Goal: Task Accomplishment & Management: Manage account settings

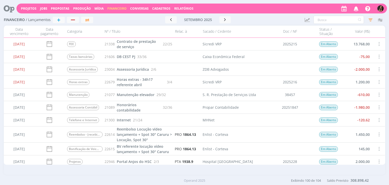
click at [118, 9] on span "Financeiro" at bounding box center [116, 8] width 19 height 4
click at [108, 32] on link "Contas" at bounding box center [117, 34] width 42 height 8
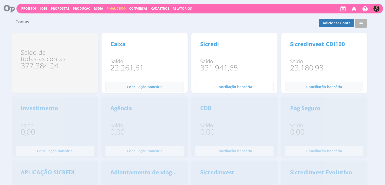
click at [239, 85] on span "Conciliação bancária" at bounding box center [234, 86] width 36 height 5
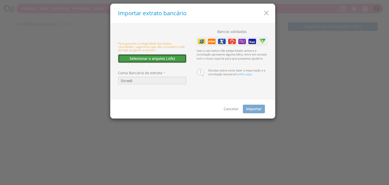
click at [138, 61] on button "Selecionar o arquivo (.ofx)" at bounding box center [152, 58] width 68 height 9
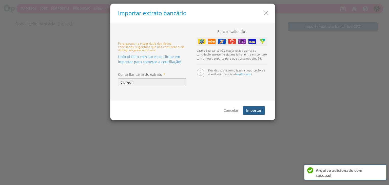
click at [255, 111] on button "Importar" at bounding box center [254, 110] width 22 height 9
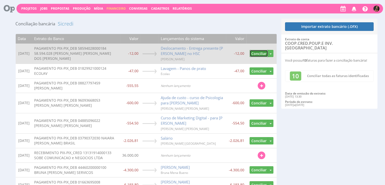
click at [263, 53] on button "Conciliar" at bounding box center [258, 53] width 18 height 7
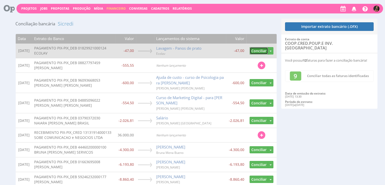
click at [263, 52] on button "Conciliar" at bounding box center [258, 50] width 18 height 7
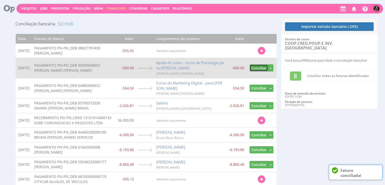
click at [256, 68] on button "Conciliar" at bounding box center [258, 67] width 18 height 7
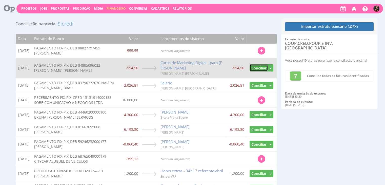
click at [255, 68] on button "Conciliar" at bounding box center [258, 67] width 18 height 7
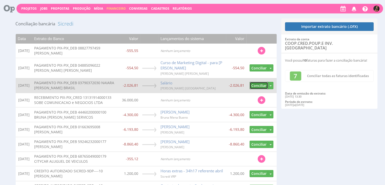
click at [255, 78] on td "Localizar Fatura Despesa Transferência Conciliar Desvincular" at bounding box center [261, 85] width 30 height 15
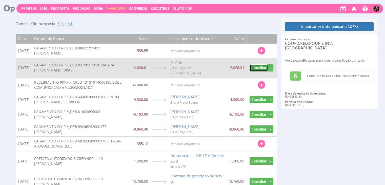
click at [256, 65] on button "Conciliar" at bounding box center [258, 67] width 18 height 7
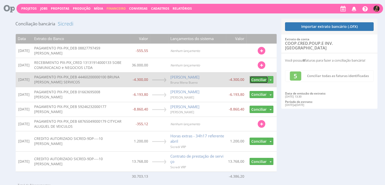
click at [258, 77] on button "Conciliar" at bounding box center [258, 79] width 18 height 7
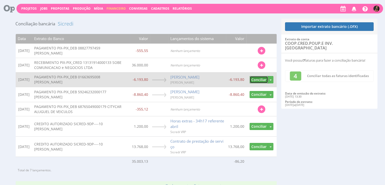
click at [258, 78] on button "Conciliar" at bounding box center [258, 79] width 18 height 7
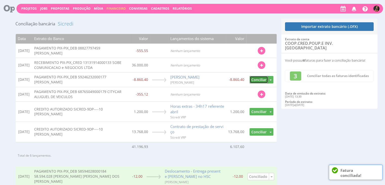
click at [258, 78] on button "Conciliar" at bounding box center [258, 79] width 18 height 7
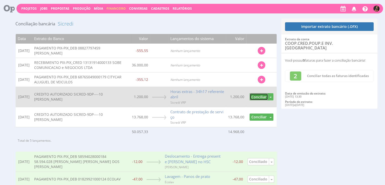
click at [258, 96] on button "Conciliar" at bounding box center [258, 96] width 18 height 7
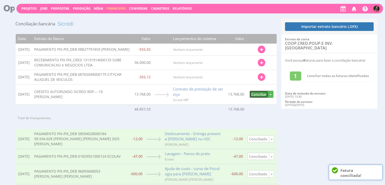
click at [258, 96] on button "Conciliar" at bounding box center [258, 94] width 18 height 7
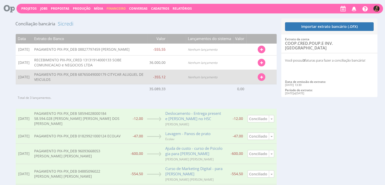
click at [259, 80] on button "button" at bounding box center [261, 77] width 8 height 8
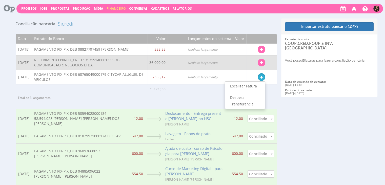
click at [261, 64] on icon "button" at bounding box center [261, 63] width 3 height 4
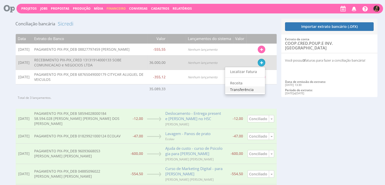
click at [239, 91] on link "Transferência" at bounding box center [245, 89] width 40 height 7
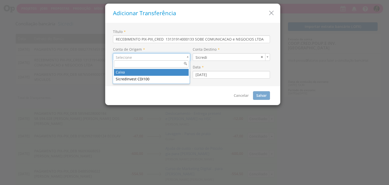
drag, startPoint x: 125, startPoint y: 70, endPoint x: 146, endPoint y: 72, distance: 21.6
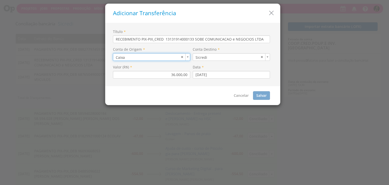
type input "1"
click at [252, 93] on button "Salvar" at bounding box center [254, 95] width 17 height 9
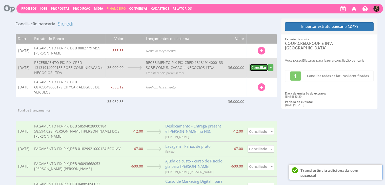
click at [255, 71] on button "Conciliar" at bounding box center [258, 67] width 18 height 7
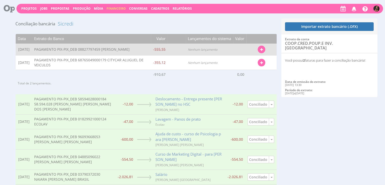
click at [263, 48] on button "button" at bounding box center [261, 50] width 8 height 8
click at [241, 58] on link "Localizar Fatura" at bounding box center [245, 58] width 40 height 7
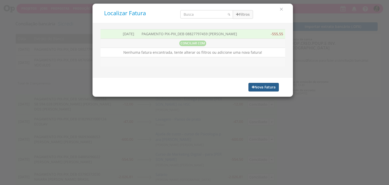
click at [264, 86] on button "Nova Fatura" at bounding box center [263, 87] width 30 height 9
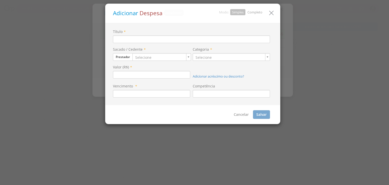
click at [254, 11] on link "Completo" at bounding box center [254, 12] width 15 height 5
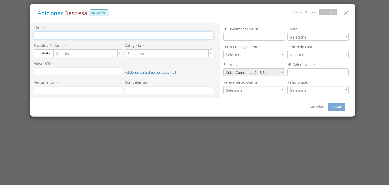
click at [175, 38] on input at bounding box center [123, 36] width 179 height 8
type input "e"
type input "Entrada - banda Sede de Samba festa de final de ano 2025"
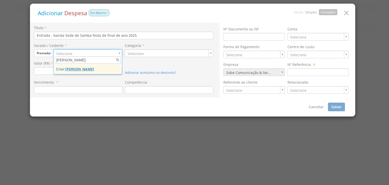
type input "William Rodrigues"
click at [81, 68] on u "William Rodrigues" at bounding box center [79, 69] width 29 height 5
type input "1415"
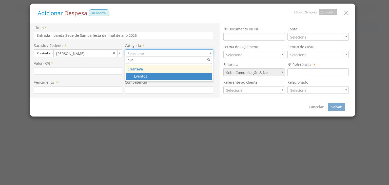
type input "eve"
type input "147"
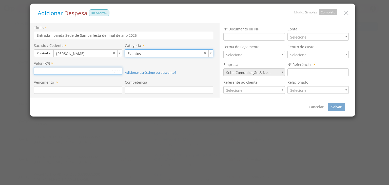
click at [109, 72] on input "0,00" at bounding box center [78, 71] width 88 height 8
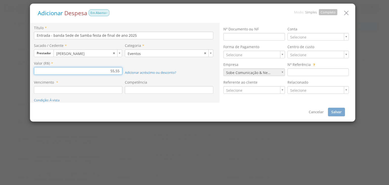
type input "555,55"
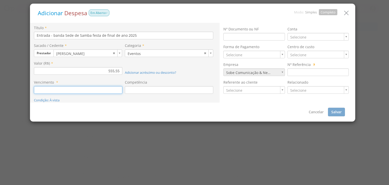
click at [101, 90] on input at bounding box center [78, 90] width 88 height 8
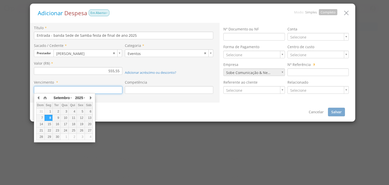
drag, startPoint x: 72, startPoint y: 110, endPoint x: 99, endPoint y: 106, distance: 27.0
click at [72, 110] on div "4" at bounding box center [73, 111] width 8 height 4
type input "04/09/2025"
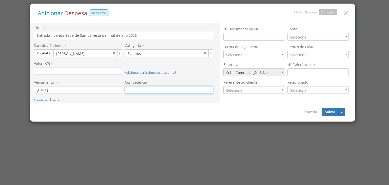
click at [142, 91] on input at bounding box center [169, 90] width 88 height 8
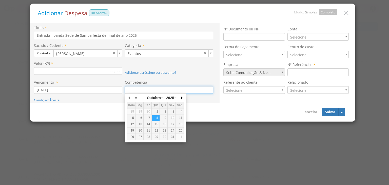
click at [181, 98] on button "button" at bounding box center [181, 98] width 5 height 8
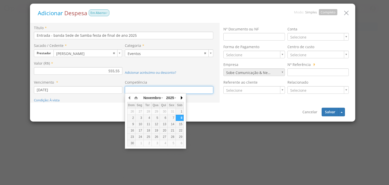
click at [181, 98] on button "button" at bounding box center [181, 98] width 5 height 8
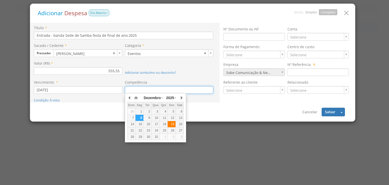
click at [174, 123] on div "19" at bounding box center [171, 124] width 8 height 4
type input "19/12/2025"
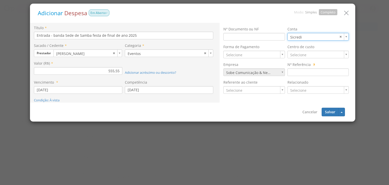
type input "5"
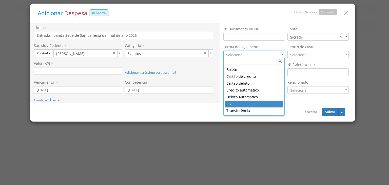
type input "11"
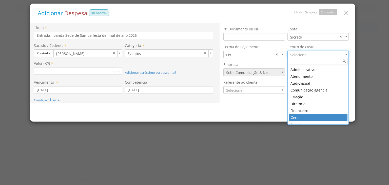
drag, startPoint x: 295, startPoint y: 119, endPoint x: 316, endPoint y: 117, distance: 21.0
type input "1"
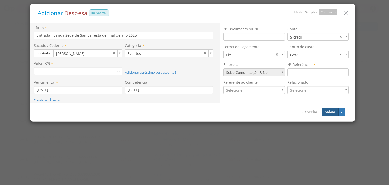
drag, startPoint x: 327, startPoint y: 115, endPoint x: 320, endPoint y: 109, distance: 9.0
click at [327, 114] on button "Salvar" at bounding box center [329, 112] width 17 height 9
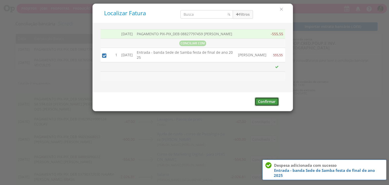
click at [271, 105] on button "Confirmar" at bounding box center [266, 101] width 24 height 9
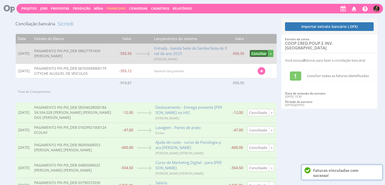
click at [251, 52] on button "Conciliar" at bounding box center [258, 53] width 18 height 7
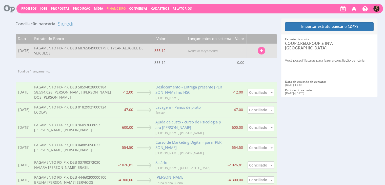
click at [264, 51] on button "button" at bounding box center [261, 51] width 8 height 8
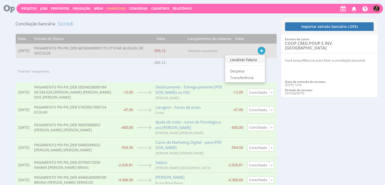
click at [248, 61] on link "Localizar Fatura" at bounding box center [245, 59] width 40 height 7
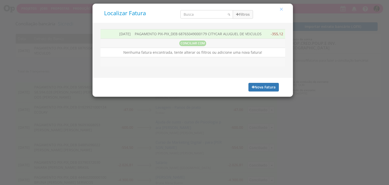
click at [282, 9] on icon "button" at bounding box center [281, 9] width 5 height 5
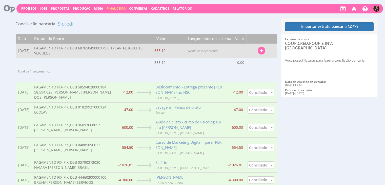
click at [266, 50] on td "Localizar Fatura Despesa Transferência Conciliar Desvincular" at bounding box center [261, 51] width 30 height 14
click at [262, 50] on icon "button" at bounding box center [261, 51] width 3 height 4
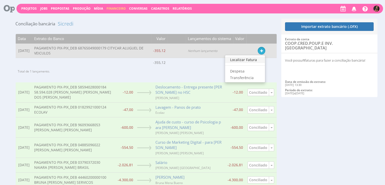
click at [249, 59] on link "Localizar Fatura" at bounding box center [245, 59] width 40 height 7
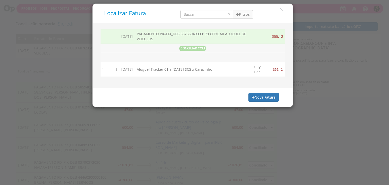
drag, startPoint x: 102, startPoint y: 69, endPoint x: 144, endPoint y: 74, distance: 42.3
click at [102, 69] on input "checkbox" at bounding box center [102, 69] width 5 height 5
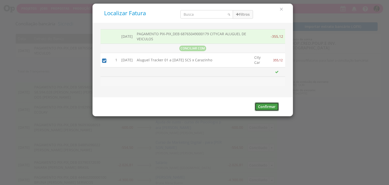
drag, startPoint x: 260, startPoint y: 105, endPoint x: 268, endPoint y: 96, distance: 12.4
click at [259, 105] on button "Confirmar" at bounding box center [266, 106] width 24 height 9
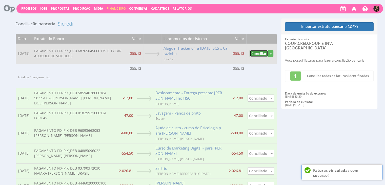
click at [260, 54] on button "Conciliar" at bounding box center [258, 53] width 18 height 7
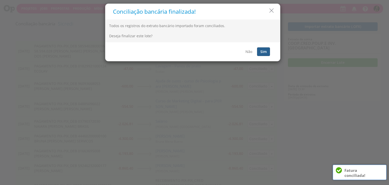
click at [265, 49] on button "Sim" at bounding box center [263, 51] width 13 height 9
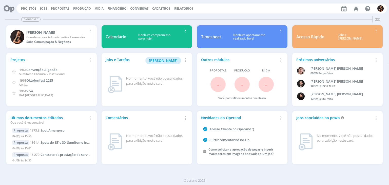
click at [117, 6] on div "Projetos Jobs Propostas Produção Mídia Financeiro Conversas Cadastros Relatório…" at bounding box center [201, 9] width 370 height 10
click at [116, 9] on span "Financeiro" at bounding box center [116, 8] width 19 height 4
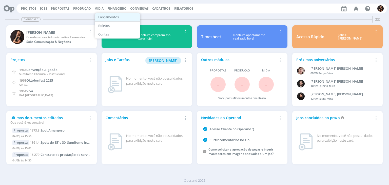
click at [113, 17] on link "Lançamentos" at bounding box center [117, 17] width 42 height 8
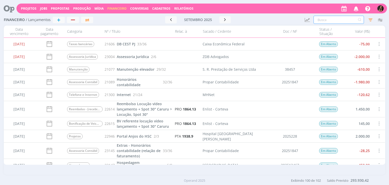
click at [329, 18] on input "text" at bounding box center [338, 20] width 50 height 8
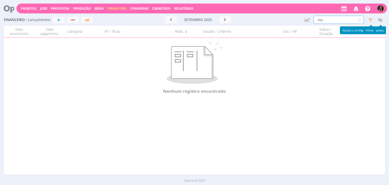
type input "city"
click at [369, 17] on icon "button" at bounding box center [370, 19] width 9 height 9
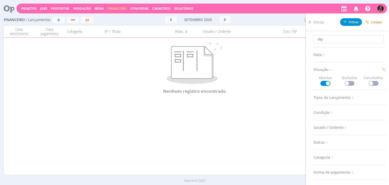
click at [347, 84] on span at bounding box center [349, 83] width 10 height 5
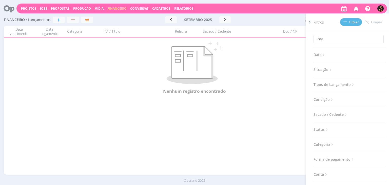
click at [290, 23] on div at bounding box center [274, 19] width 51 height 7
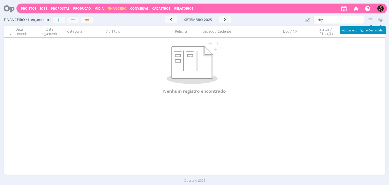
click at [369, 20] on icon "button" at bounding box center [370, 19] width 9 height 9
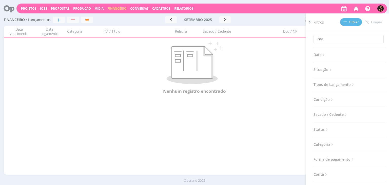
drag, startPoint x: 317, startPoint y: 72, endPoint x: 338, endPoint y: 71, distance: 20.5
click at [317, 72] on span "Situação" at bounding box center [322, 69] width 19 height 7
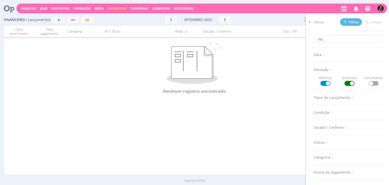
click at [371, 84] on span at bounding box center [373, 83] width 10 height 5
click at [351, 17] on div "Filtros Filtrar Limpar" at bounding box center [351, 21] width 76 height 17
click at [350, 20] on span "Filtrar" at bounding box center [350, 21] width 15 height 3
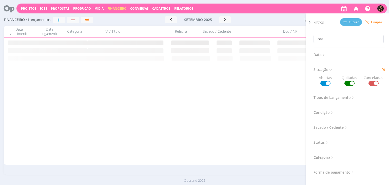
click at [251, 14] on div "Ir para mês atual setembro 2025 < 2025 > Janeiro Fevereiro Março Abril Maio Jun…" at bounding box center [197, 19] width 205 height 15
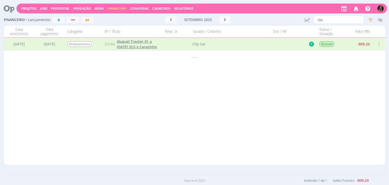
click at [128, 42] on span "Aluguel Tracker 01 a 04/09 SCS x Carazinho" at bounding box center [137, 44] width 40 height 10
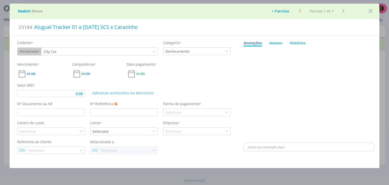
click at [283, 10] on button "+ Parcelas" at bounding box center [280, 11] width 24 height 7
click at [290, 31] on button "Ok" at bounding box center [290, 31] width 9 height 8
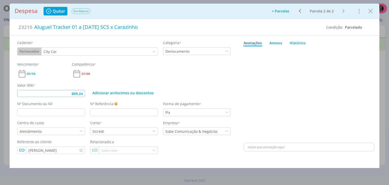
click at [83, 94] on input "809,24" at bounding box center [51, 93] width 68 height 7
click at [125, 76] on div "Vencimento * 01/10 Competência * 01/09" at bounding box center [124, 69] width 218 height 17
click at [27, 72] on span "01/10" at bounding box center [31, 73] width 8 height 3
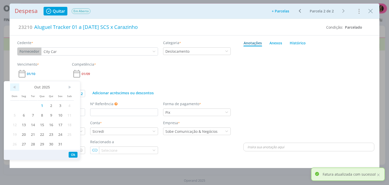
drag, startPoint x: 11, startPoint y: 90, endPoint x: 20, endPoint y: 91, distance: 9.4
click at [11, 90] on span "<" at bounding box center [14, 87] width 9 height 8
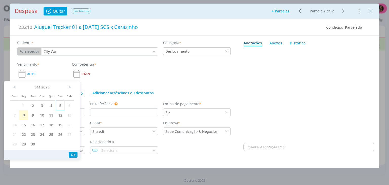
click at [59, 107] on span "5" at bounding box center [60, 105] width 9 height 10
click at [86, 72] on span "01/09" at bounding box center [85, 73] width 8 height 3
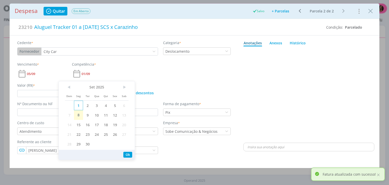
type input "355,12"
click at [78, 105] on span "1" at bounding box center [78, 105] width 9 height 10
click at [154, 70] on div "Vencimento * 05/09 Competência * 01/09" at bounding box center [124, 69] width 218 height 17
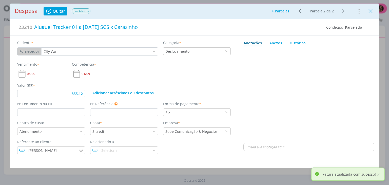
click at [369, 9] on icon "Close" at bounding box center [370, 11] width 8 height 8
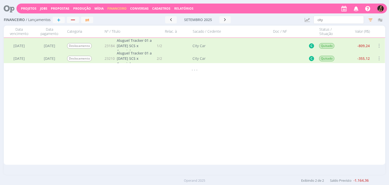
click at [159, 9] on span "Cadastros" at bounding box center [161, 8] width 18 height 4
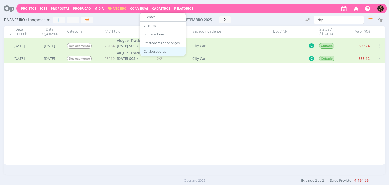
click at [144, 53] on link "Colaboradores" at bounding box center [162, 52] width 42 height 8
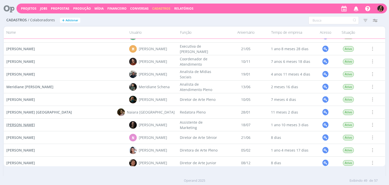
scroll to position [439, 0]
click at [30, 112] on span "Naiara Beatriz Silveira Brasil" at bounding box center [39, 111] width 66 height 5
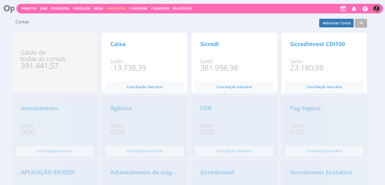
click at [111, 6] on button "Financeiro" at bounding box center [116, 8] width 22 height 5
click at [108, 16] on link "Lançamentos" at bounding box center [116, 16] width 42 height 7
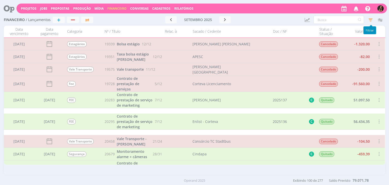
click at [369, 16] on icon "button" at bounding box center [370, 19] width 9 height 9
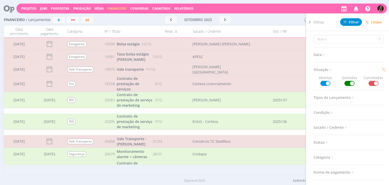
click at [349, 82] on span at bounding box center [349, 83] width 10 height 5
click at [370, 82] on span at bounding box center [373, 83] width 10 height 5
click at [350, 22] on span "Filtrar" at bounding box center [350, 21] width 15 height 3
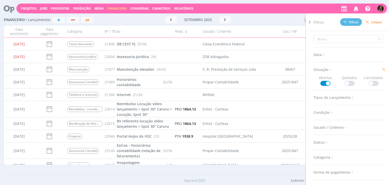
click at [248, 17] on div "[DATE] < 2025 > Janeiro Fevereiro Março Abril Maio Junho Julho Agosto Setembro …" at bounding box center [197, 19] width 102 height 7
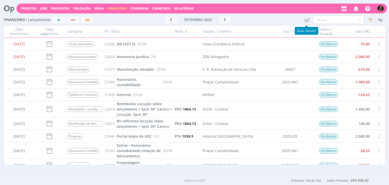
click at [306, 21] on icon "button" at bounding box center [307, 20] width 6 height 6
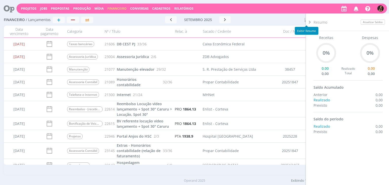
click at [282, 19] on div at bounding box center [274, 19] width 51 height 7
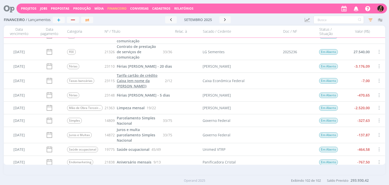
scroll to position [1287, 0]
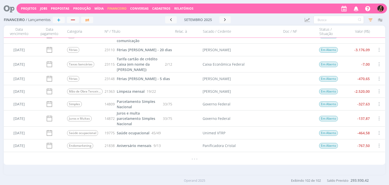
click at [383, 151] on div "[DATE] Telefone e Internet 21545 Claro - 2 linhas extras 14/16 Claro S/A Em Abe…" at bounding box center [194, 101] width 381 height 127
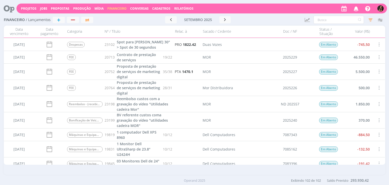
scroll to position [0, 0]
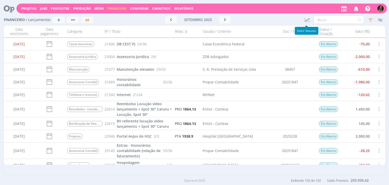
click at [304, 19] on icon "button" at bounding box center [307, 20] width 6 height 6
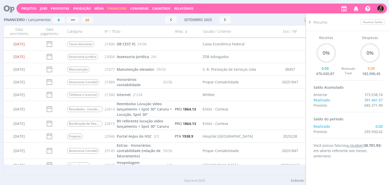
click at [245, 16] on div "[DATE] < 2025 > Janeiro Fevereiro Março Abril Maio Junho Julho Agosto Setembro …" at bounding box center [197, 19] width 97 height 7
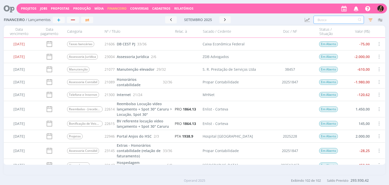
click at [320, 16] on input "text" at bounding box center [338, 20] width 50 height 8
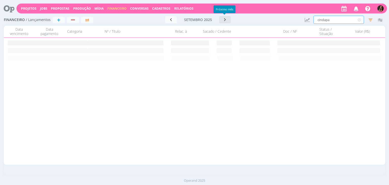
type input "cindapa"
click at [223, 20] on icon "button" at bounding box center [224, 19] width 5 height 5
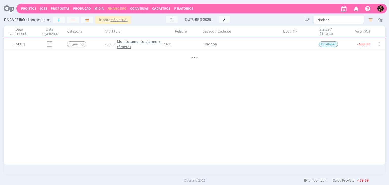
click at [125, 45] on span "Monitoramento alarme + câmeras" at bounding box center [139, 44] width 44 height 10
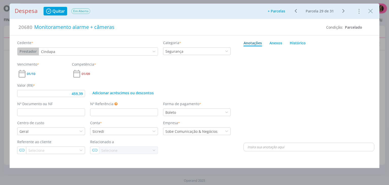
type input "459,39"
click at [76, 110] on input "dialog" at bounding box center [51, 112] width 68 height 8
paste input "202511659"
type input "202511659"
click at [223, 92] on div "Adicionar acréscimos ou descontos" at bounding box center [160, 89] width 145 height 14
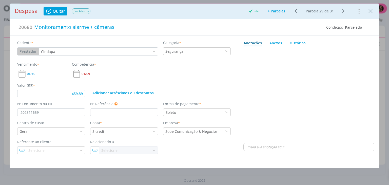
type input "459,39"
click at [372, 9] on icon "Close" at bounding box center [370, 11] width 8 height 8
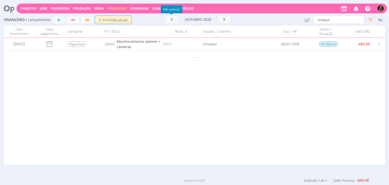
drag, startPoint x: 121, startPoint y: 19, endPoint x: 151, endPoint y: 18, distance: 30.1
click at [121, 18] on u "mês atual" at bounding box center [118, 19] width 17 height 5
drag, startPoint x: 343, startPoint y: 20, endPoint x: 239, endPoint y: 19, distance: 104.7
click at [239, 20] on div "Financeiro / Lançamentos + Ir para mês atual setembro 2025 < 2025 > Janeiro Fev…" at bounding box center [194, 20] width 381 height 12
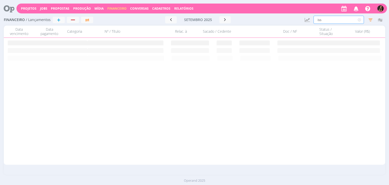
type input "iss"
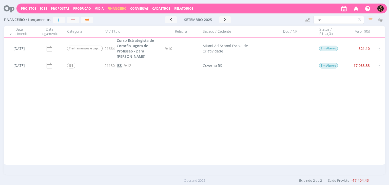
click at [119, 66] on span "ISS" at bounding box center [119, 65] width 5 height 5
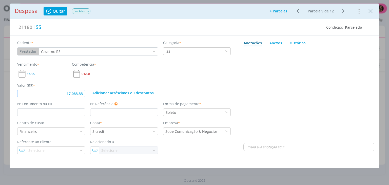
click at [83, 93] on input "17.083,33" at bounding box center [51, 93] width 68 height 7
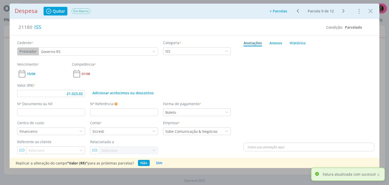
click at [78, 10] on span "Em Aberto" at bounding box center [81, 11] width 19 height 6
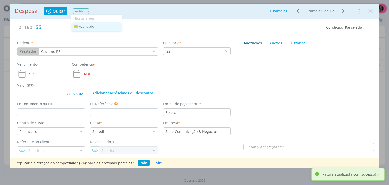
click at [80, 25] on span "Agendado" at bounding box center [86, 27] width 15 height 4
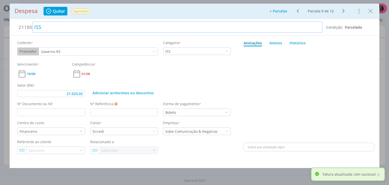
type input "21.023,02"
click at [368, 11] on icon "Close" at bounding box center [370, 11] width 8 height 8
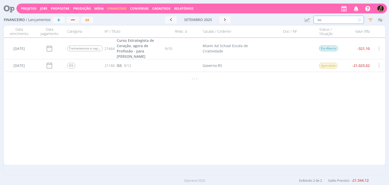
drag, startPoint x: 325, startPoint y: 20, endPoint x: 227, endPoint y: 11, distance: 97.8
click at [268, 20] on div "Financeiro / Lançamentos + Ir para mês atual setembro 2025 < 2025 > Janeiro Fev…" at bounding box center [194, 20] width 381 height 12
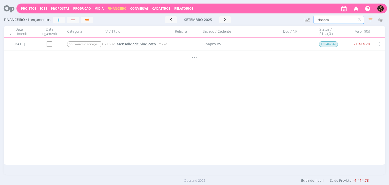
type input "sinapro"
click at [133, 46] on span "Mensalidade Sindicato" at bounding box center [136, 43] width 39 height 5
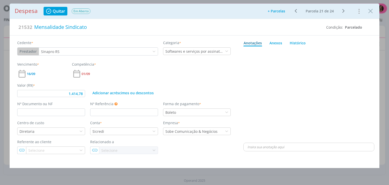
click at [80, 11] on span "Em Aberto" at bounding box center [81, 11] width 19 height 6
click at [78, 24] on link "Agendado" at bounding box center [96, 26] width 50 height 9
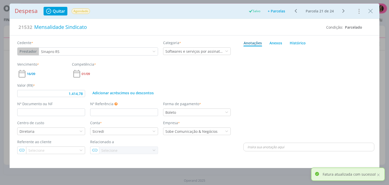
type input "1.414,78"
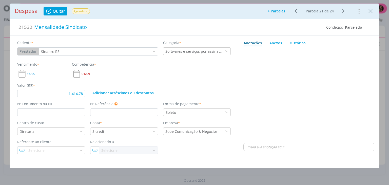
click at [369, 10] on icon "Close" at bounding box center [370, 11] width 8 height 8
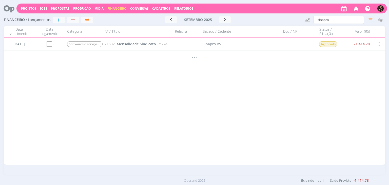
drag, startPoint x: 311, startPoint y: 22, endPoint x: 255, endPoint y: 24, distance: 55.4
click at [255, 24] on div "Projetos Jobs Propostas Produção Mídia Financeiro Conversas Cadastros Relatório…" at bounding box center [194, 92] width 389 height 185
click at [308, 74] on div "05/09/2025 Taxas bancárias 21606 DB CEST PJ 33/36 Caixa Econômica Federal Em Ab…" at bounding box center [194, 101] width 381 height 127
click at [337, 21] on input "sinapro" at bounding box center [338, 20] width 50 height 8
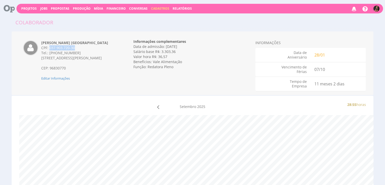
drag, startPoint x: 75, startPoint y: 48, endPoint x: 49, endPoint y: 48, distance: 25.6
click at [49, 48] on div "CPF: 037.903.720-30" at bounding box center [78, 47] width 75 height 5
copy div "037.903.720-30"
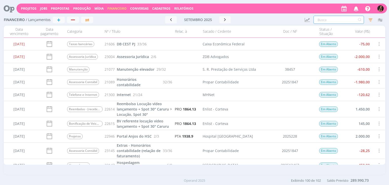
click at [327, 18] on input "text" at bounding box center [338, 20] width 50 height 8
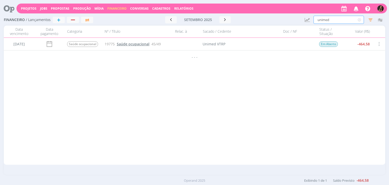
type input "unimed"
click at [129, 45] on span "Saúde ocupacional" at bounding box center [133, 43] width 33 height 5
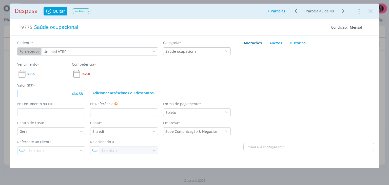
click at [84, 92] on input "464,58" at bounding box center [51, 93] width 68 height 7
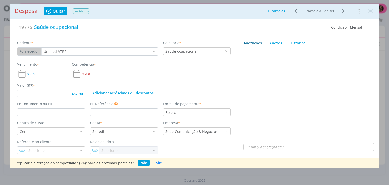
click at [80, 11] on span "Em Aberto" at bounding box center [81, 11] width 19 height 6
drag, startPoint x: 84, startPoint y: 27, endPoint x: 88, endPoint y: 27, distance: 4.6
click at [84, 27] on span "Agendado" at bounding box center [86, 27] width 15 height 4
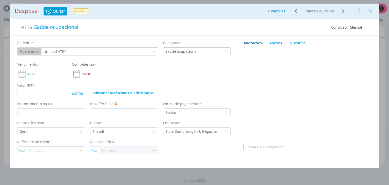
type input "437,90"
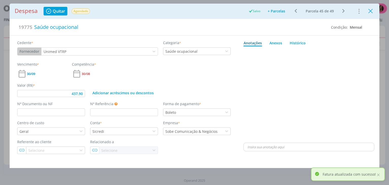
click at [368, 11] on icon "Close" at bounding box center [370, 11] width 8 height 8
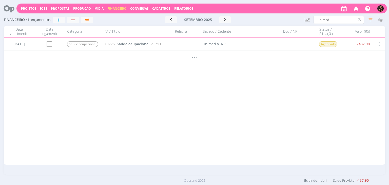
drag, startPoint x: 359, startPoint y: 20, endPoint x: 322, endPoint y: 20, distance: 36.9
click at [358, 20] on icon at bounding box center [359, 20] width 6 height 8
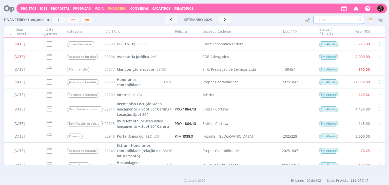
drag, startPoint x: 325, startPoint y: 22, endPoint x: 324, endPoint y: 18, distance: 3.8
click at [325, 19] on input "text" at bounding box center [338, 20] width 50 height 8
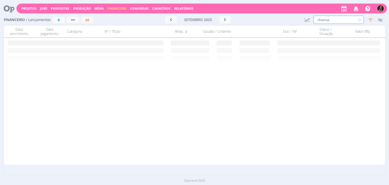
type input "charrua"
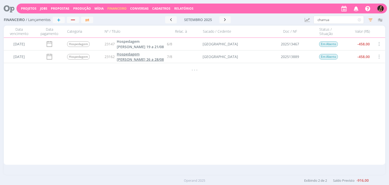
click at [124, 53] on span "Hospedagem [PERSON_NAME] 26 a 28/08" at bounding box center [140, 57] width 47 height 10
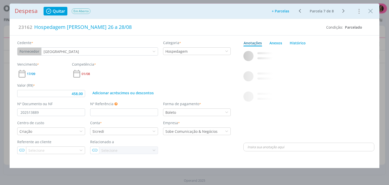
click at [343, 12] on icon "dialog" at bounding box center [343, 11] width 6 height 6
type input "458,00"
type input "202513033"
click at [343, 12] on div "Ir para: 1 Ir Parcela 8 de 8" at bounding box center [321, 10] width 54 height 7
click at [282, 10] on button "+ Parcelas" at bounding box center [280, 11] width 24 height 7
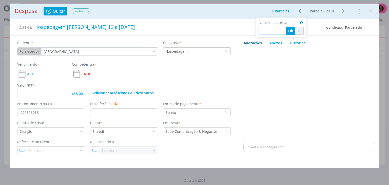
drag, startPoint x: 285, startPoint y: 32, endPoint x: 295, endPoint y: 30, distance: 10.0
click at [287, 31] on div "1 Ok" at bounding box center [280, 31] width 45 height 8
click at [292, 30] on button "Ok" at bounding box center [290, 31] width 9 height 8
type input "458,00"
click at [158, 27] on div "Hospedagem [PERSON_NAME] 12 a [DATE]" at bounding box center [176, 27] width 289 height 11
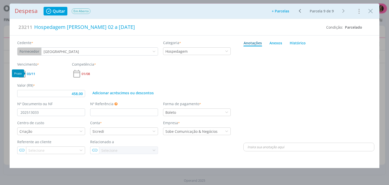
click at [29, 74] on span "03/11" at bounding box center [31, 73] width 8 height 3
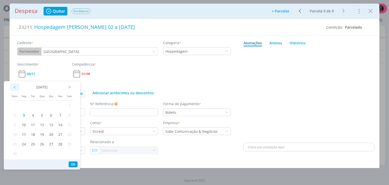
click at [14, 88] on span "<" at bounding box center [14, 87] width 9 height 8
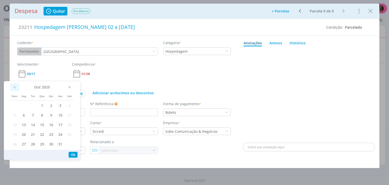
click at [14, 88] on span "<" at bounding box center [14, 87] width 9 height 8
click at [44, 135] on span "24" at bounding box center [41, 134] width 9 height 10
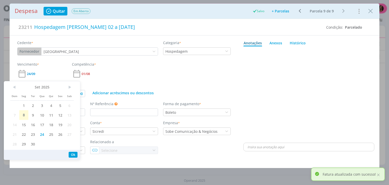
click at [91, 73] on div "01/08" at bounding box center [97, 74] width 50 height 10
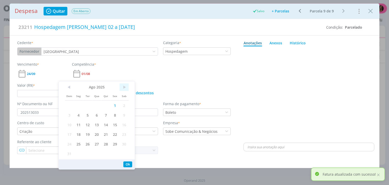
click at [124, 87] on span ">" at bounding box center [123, 87] width 9 height 8
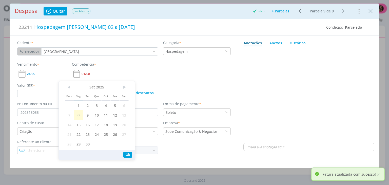
click at [80, 105] on span "1" at bounding box center [78, 105] width 9 height 10
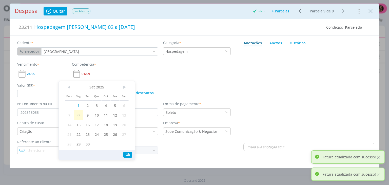
type input "458,00"
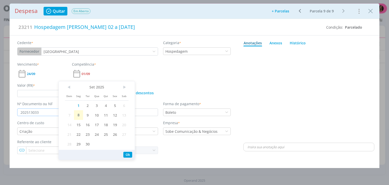
click at [39, 112] on input "202513033" at bounding box center [51, 112] width 68 height 8
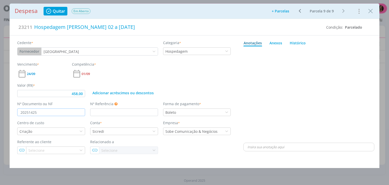
type input "2025142"
type input "458,00"
type input "2025142"
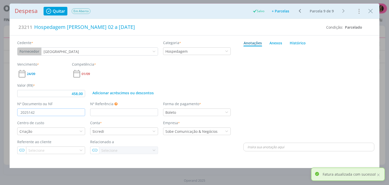
type input "458,00"
type input "202514251"
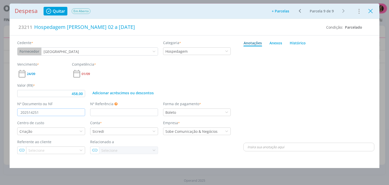
type input "458,00"
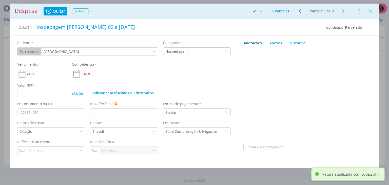
click at [368, 10] on icon "Close" at bounding box center [370, 11] width 8 height 8
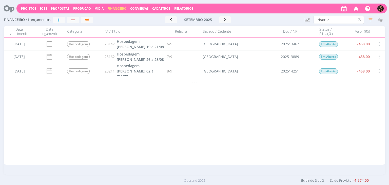
click at [361, 19] on icon at bounding box center [359, 20] width 6 height 8
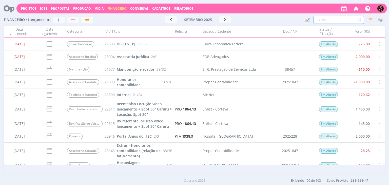
drag, startPoint x: 322, startPoint y: 19, endPoint x: 323, endPoint y: 15, distance: 3.7
click at [322, 18] on input "text" at bounding box center [338, 20] width 50 height 8
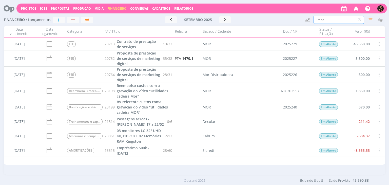
type input "mor"
click at [377, 105] on span at bounding box center [379, 106] width 6 height 7
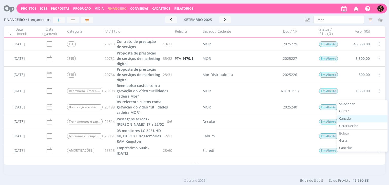
click at [345, 116] on div "Cancelar" at bounding box center [362, 118] width 50 height 7
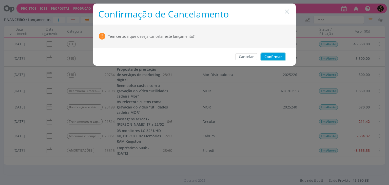
click at [278, 56] on button "Confirmar" at bounding box center [273, 56] width 24 height 7
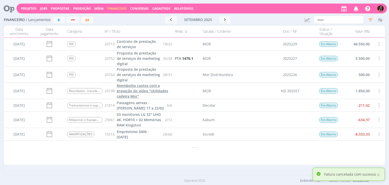
click at [138, 90] on span "Reembolso custos com a gravação do vídeo "Utilidades cadeira Mor"" at bounding box center [142, 90] width 51 height 15
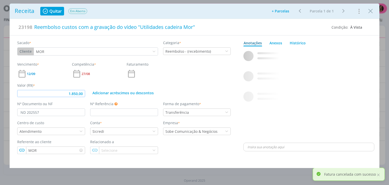
drag, startPoint x: 79, startPoint y: 93, endPoint x: 96, endPoint y: 89, distance: 17.4
click at [79, 93] on input "1.850,00" at bounding box center [51, 93] width 68 height 7
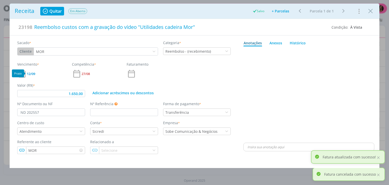
click at [31, 74] on span "12/09" at bounding box center [31, 73] width 8 height 3
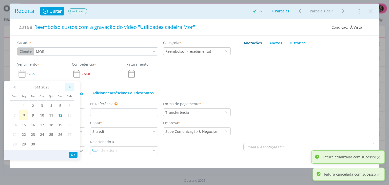
click at [73, 84] on span ">" at bounding box center [69, 87] width 9 height 8
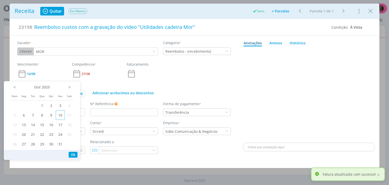
click at [57, 115] on span "10" at bounding box center [60, 115] width 9 height 10
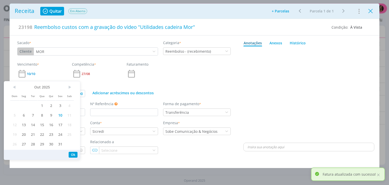
type input "1.650,00"
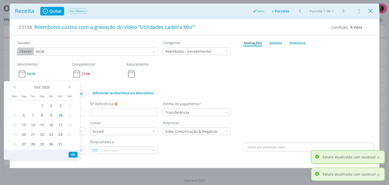
click at [371, 10] on icon "Close" at bounding box center [370, 11] width 8 height 8
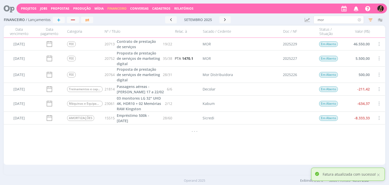
click at [359, 20] on icon at bounding box center [359, 20] width 6 height 8
